Goal: Task Accomplishment & Management: Use online tool/utility

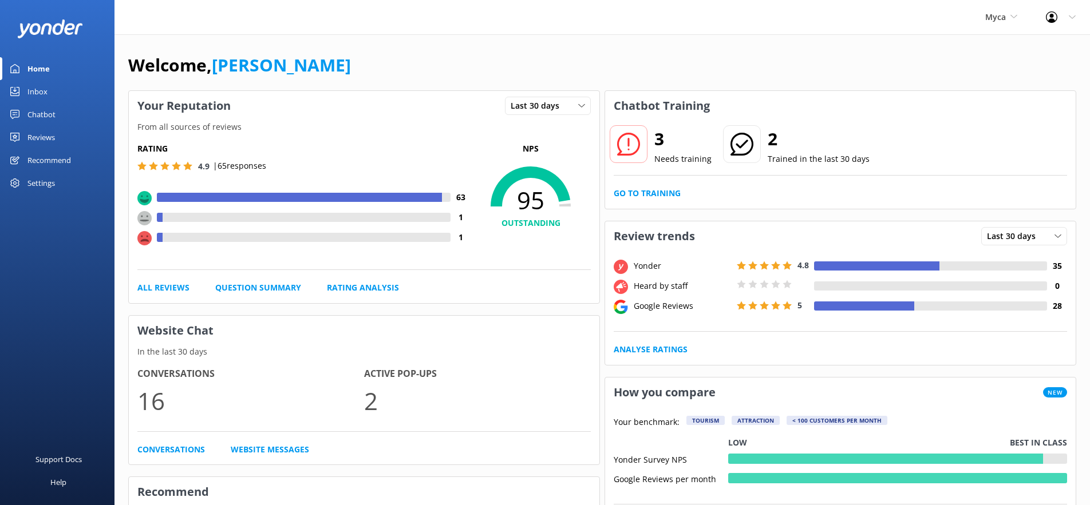
click at [38, 116] on div "Chatbot" at bounding box center [41, 114] width 28 height 23
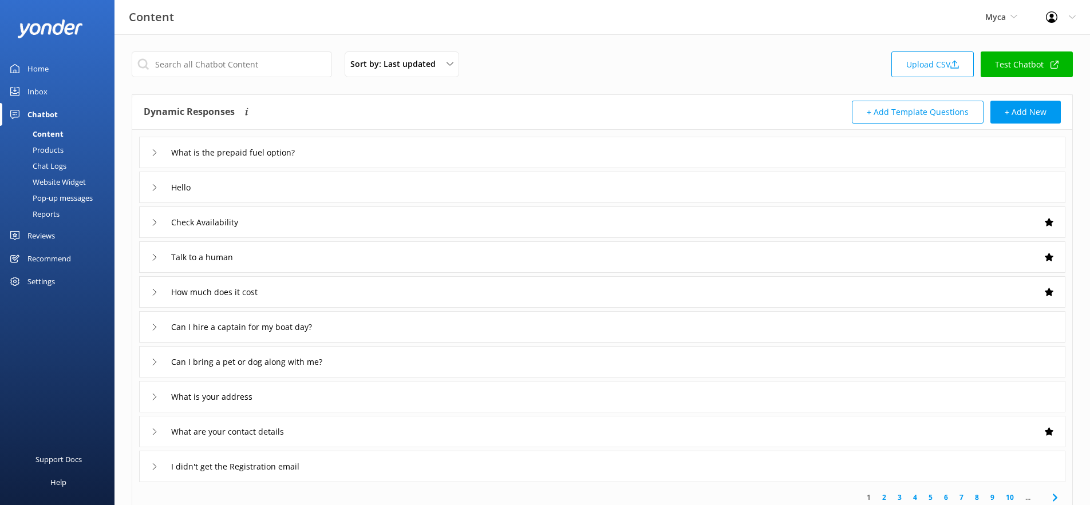
click at [47, 216] on div "Reports" at bounding box center [33, 214] width 53 height 16
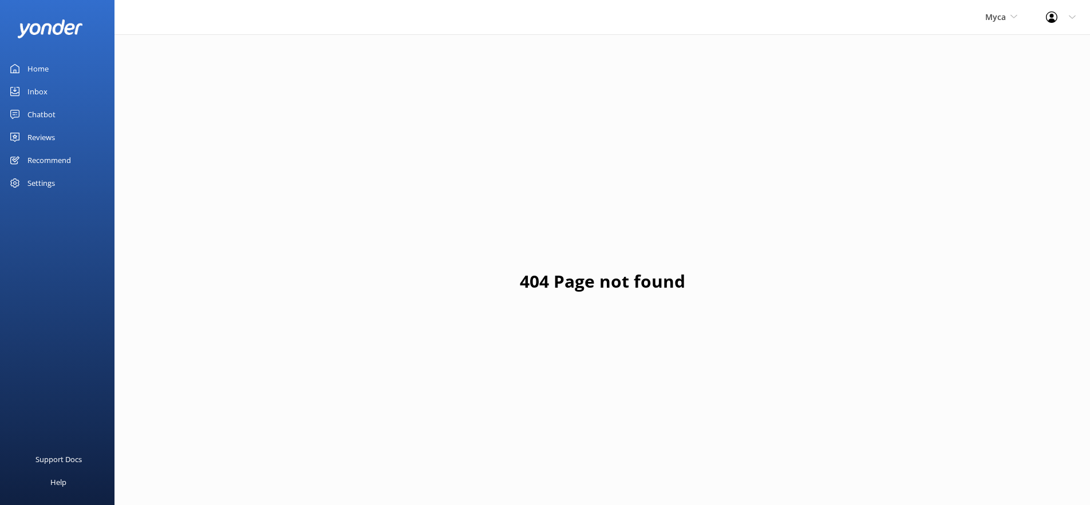
click at [43, 114] on div "Chatbot" at bounding box center [41, 114] width 28 height 23
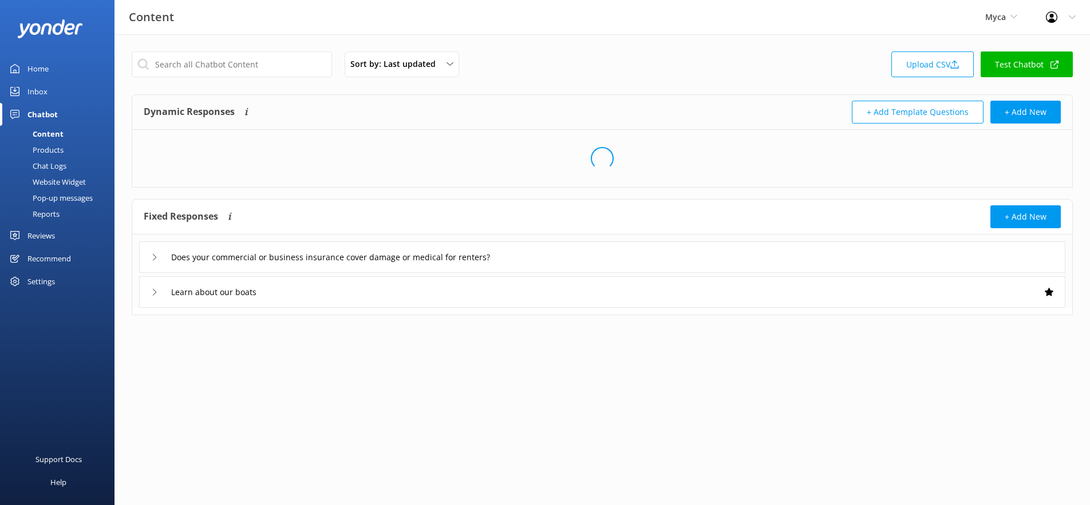
click at [52, 209] on div "Reports" at bounding box center [33, 214] width 53 height 16
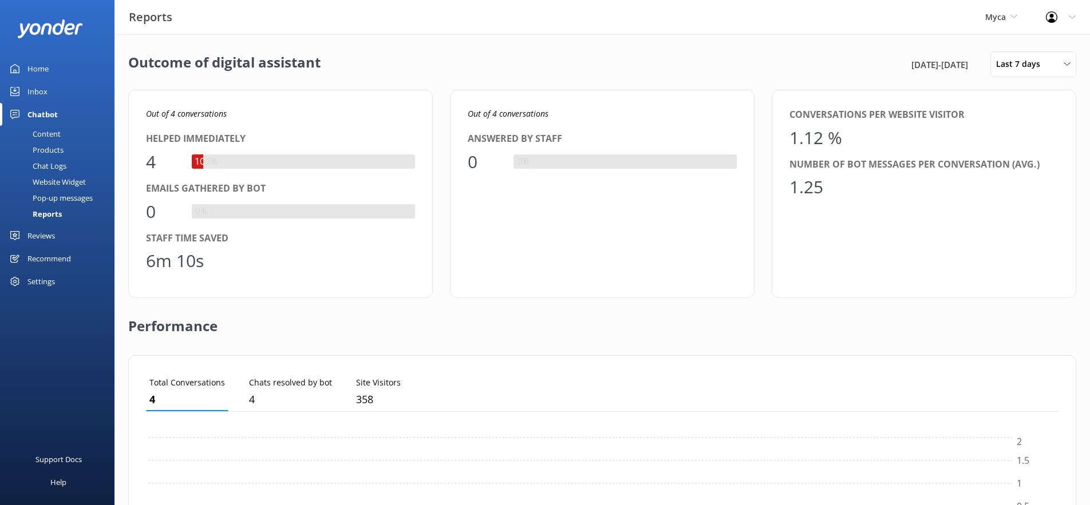
scroll to position [115, 912]
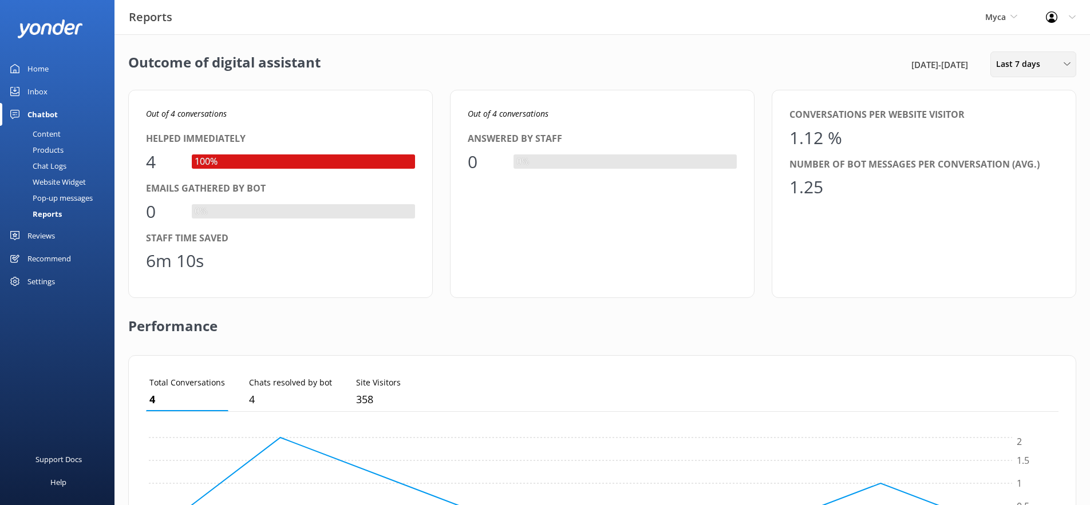
click at [1012, 66] on span "Last 7 days" at bounding box center [1021, 64] width 51 height 13
click at [1021, 159] on div "Last 90 days" at bounding box center [1016, 160] width 41 height 11
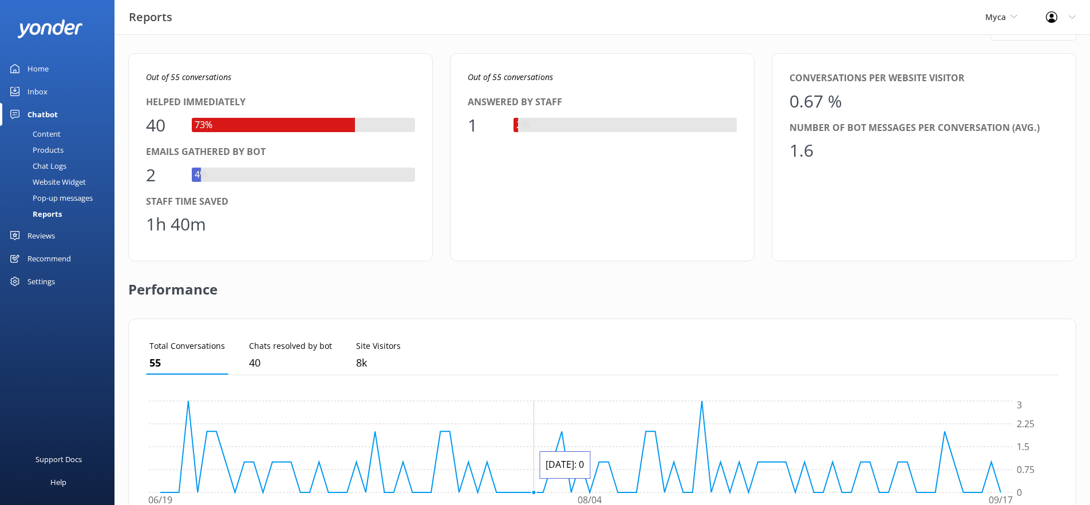
scroll to position [0, 0]
